Goal: Communication & Community: Answer question/provide support

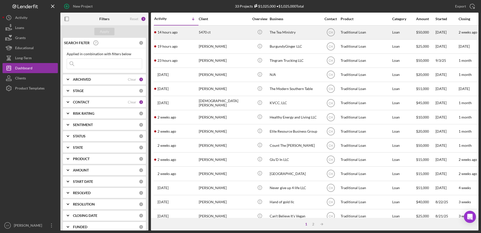
click at [201, 32] on div "5470 ct" at bounding box center [224, 32] width 50 height 13
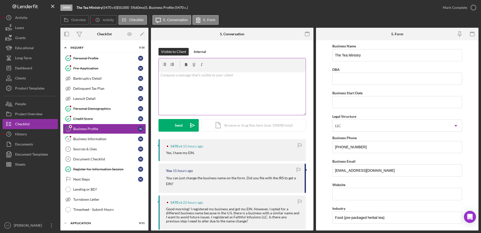
click at [176, 71] on div "v Color teal Color pink Remove color Add row above Add row below Add column bef…" at bounding box center [232, 93] width 147 height 44
click at [174, 122] on button "Send Icon/icon-invite-send" at bounding box center [179, 125] width 40 height 13
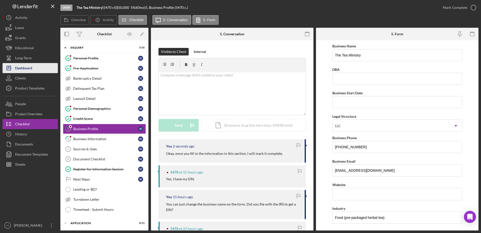
click at [22, 69] on div "Dashboard" at bounding box center [23, 68] width 17 height 11
